Goal: Information Seeking & Learning: Learn about a topic

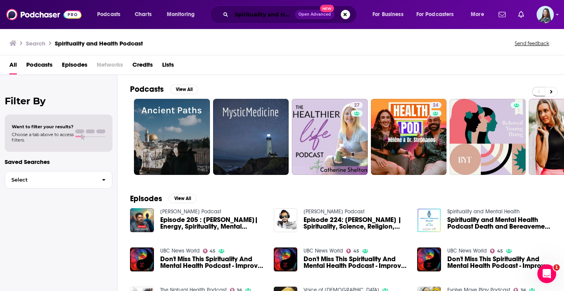
click at [259, 18] on input "Spirituality and Health Podcast" at bounding box center [262, 14] width 63 height 13
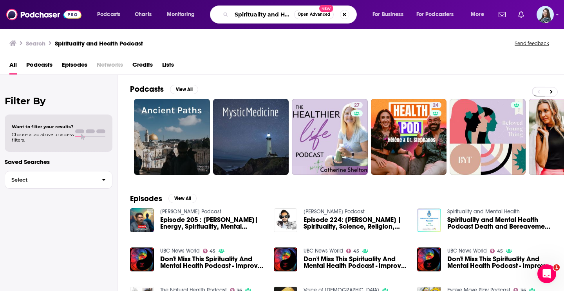
click at [259, 18] on input "Spirituality and Health Podcast" at bounding box center [262, 14] width 63 height 13
type input "wonder of parenting"
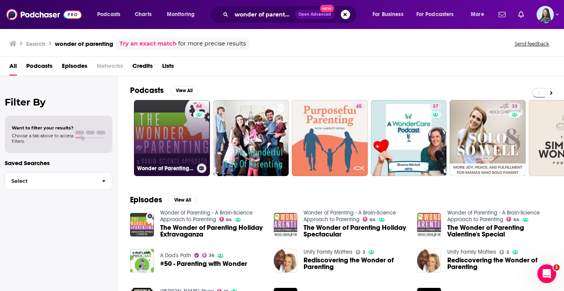
click at [165, 148] on link "64 Wonder of Parenting - A Brain-Science Approach to Parenting" at bounding box center [172, 138] width 76 height 76
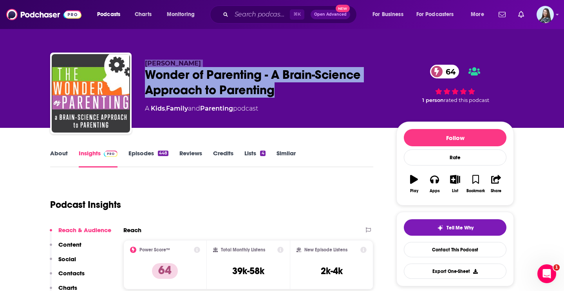
drag, startPoint x: 283, startPoint y: 89, endPoint x: 131, endPoint y: 65, distance: 153.9
click at [132, 65] on div "[PERSON_NAME] Wonder of Parenting - A Brain-Science Approach to Parenting 64 A …" at bounding box center [282, 94] width 464 height 85
copy div "[PERSON_NAME] Wonder of Parenting - A Brain-Science Approach to Parenting"
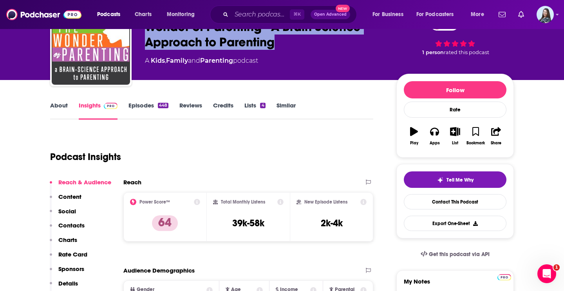
scroll to position [79, 0]
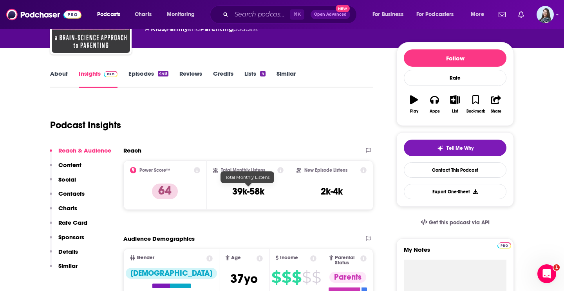
click at [249, 191] on h3 "39k-58k" at bounding box center [248, 191] width 32 height 12
copy div "39k-58k"
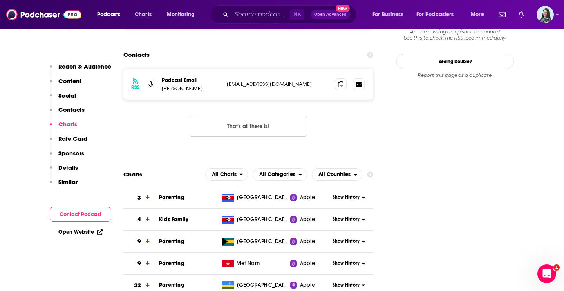
scroll to position [751, 0]
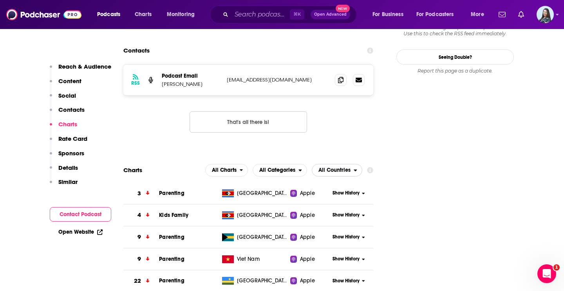
click at [330, 167] on span "All Countries" at bounding box center [334, 169] width 32 height 5
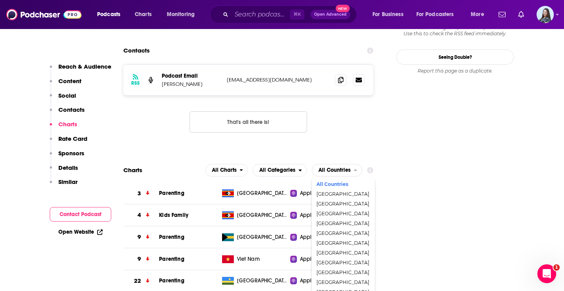
click at [343, 102] on div "RSS Podcast Email [PERSON_NAME] [EMAIL_ADDRESS][DOMAIN_NAME] [EMAIL_ADDRESS][DO…" at bounding box center [248, 104] width 250 height 81
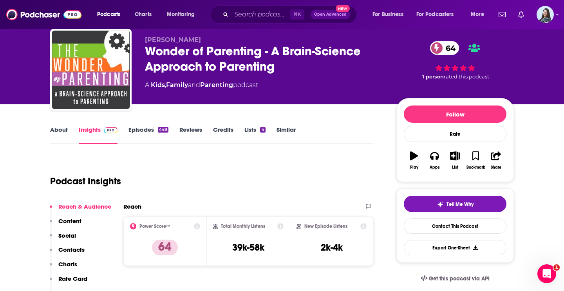
scroll to position [0, 0]
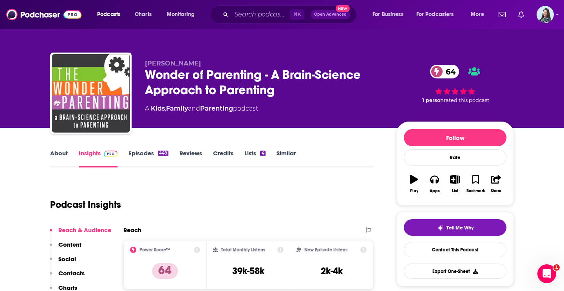
click at [57, 156] on link "About" at bounding box center [59, 158] width 18 height 18
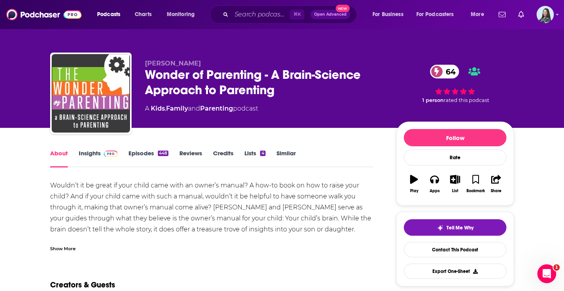
click at [63, 248] on div "Show More" at bounding box center [62, 247] width 25 height 7
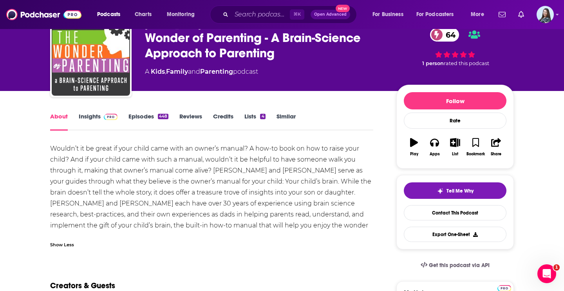
scroll to position [50, 0]
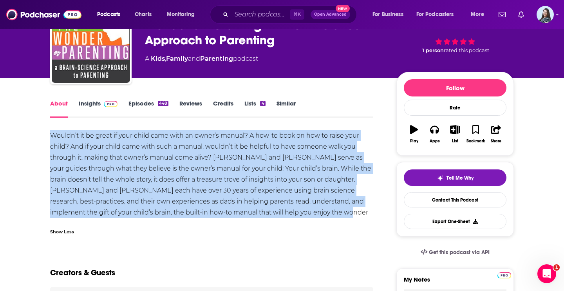
drag, startPoint x: 308, startPoint y: 213, endPoint x: 13, endPoint y: 137, distance: 304.7
copy div "Wouldn’t it be great if your child came with an owner’s manual? A how-to book o…"
click at [93, 103] on link "Insights" at bounding box center [98, 108] width 39 height 18
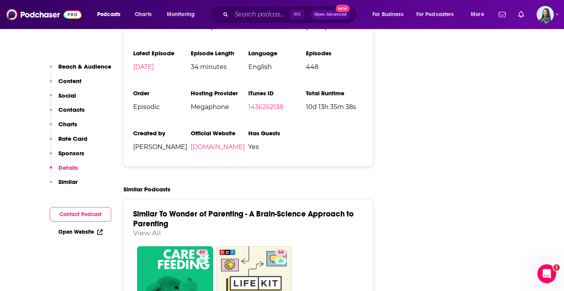
scroll to position [1526, 0]
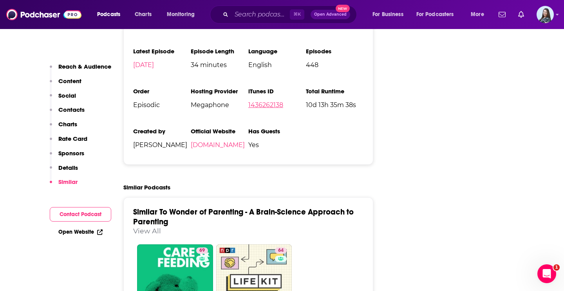
click at [260, 101] on link "1436262138" at bounding box center [265, 104] width 35 height 7
